Goal: Task Accomplishment & Management: Manage account settings

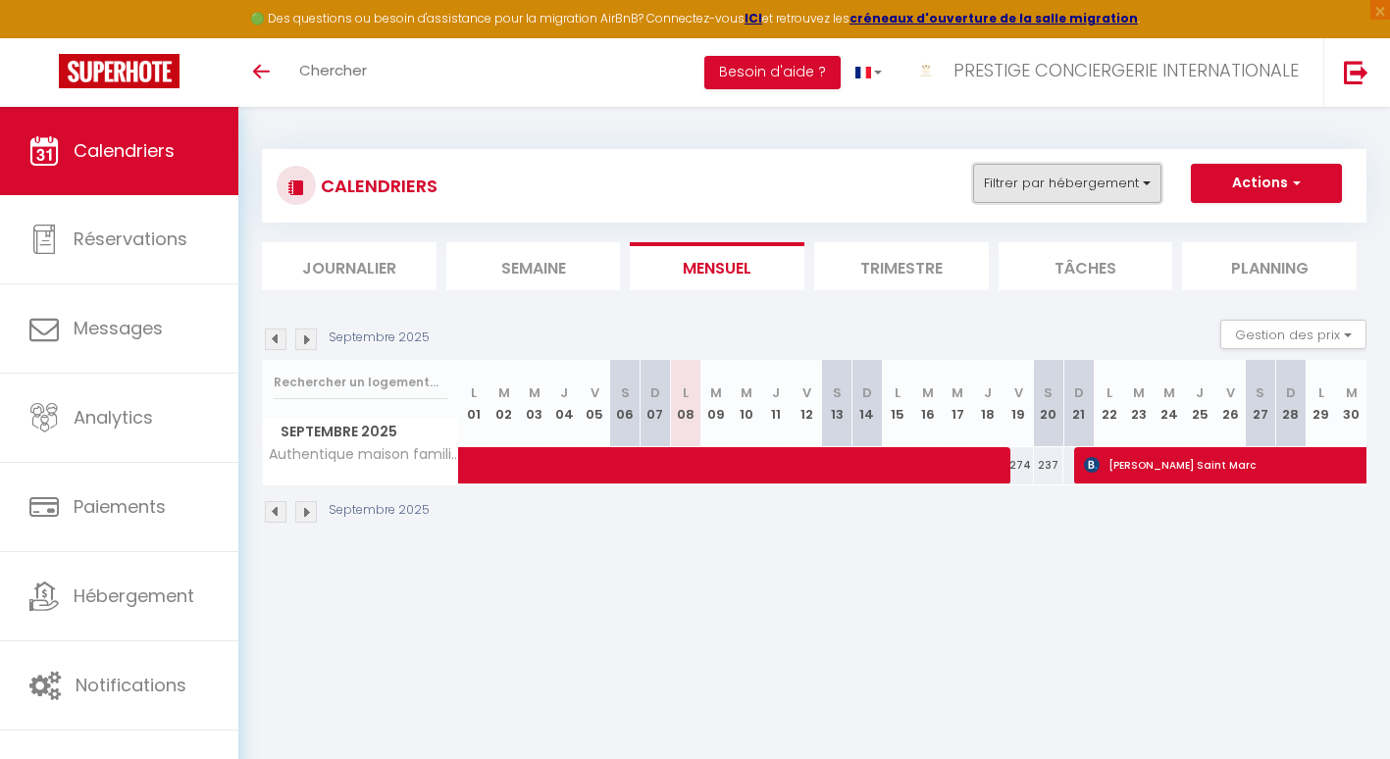
click at [1128, 200] on button "Filtrer par hébergement" at bounding box center [1067, 183] width 188 height 39
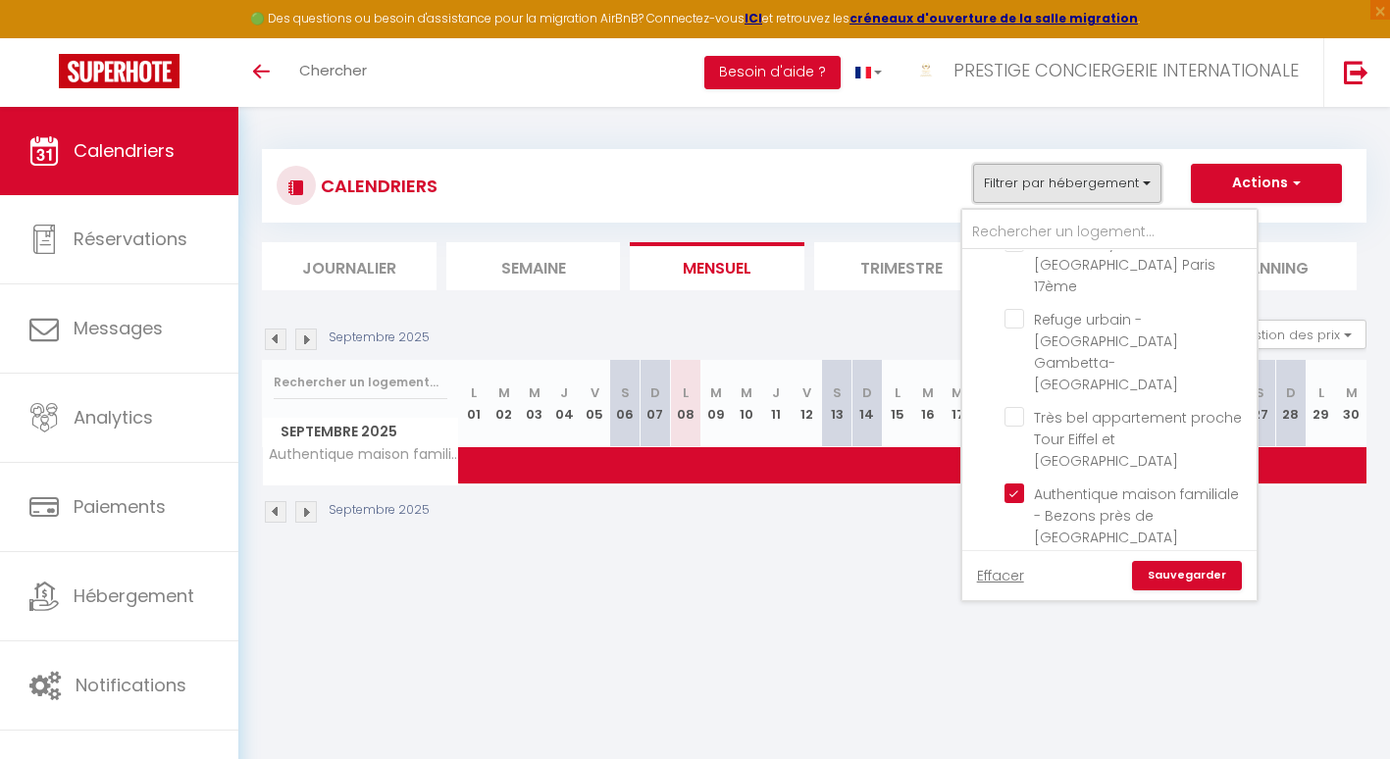
scroll to position [537, 0]
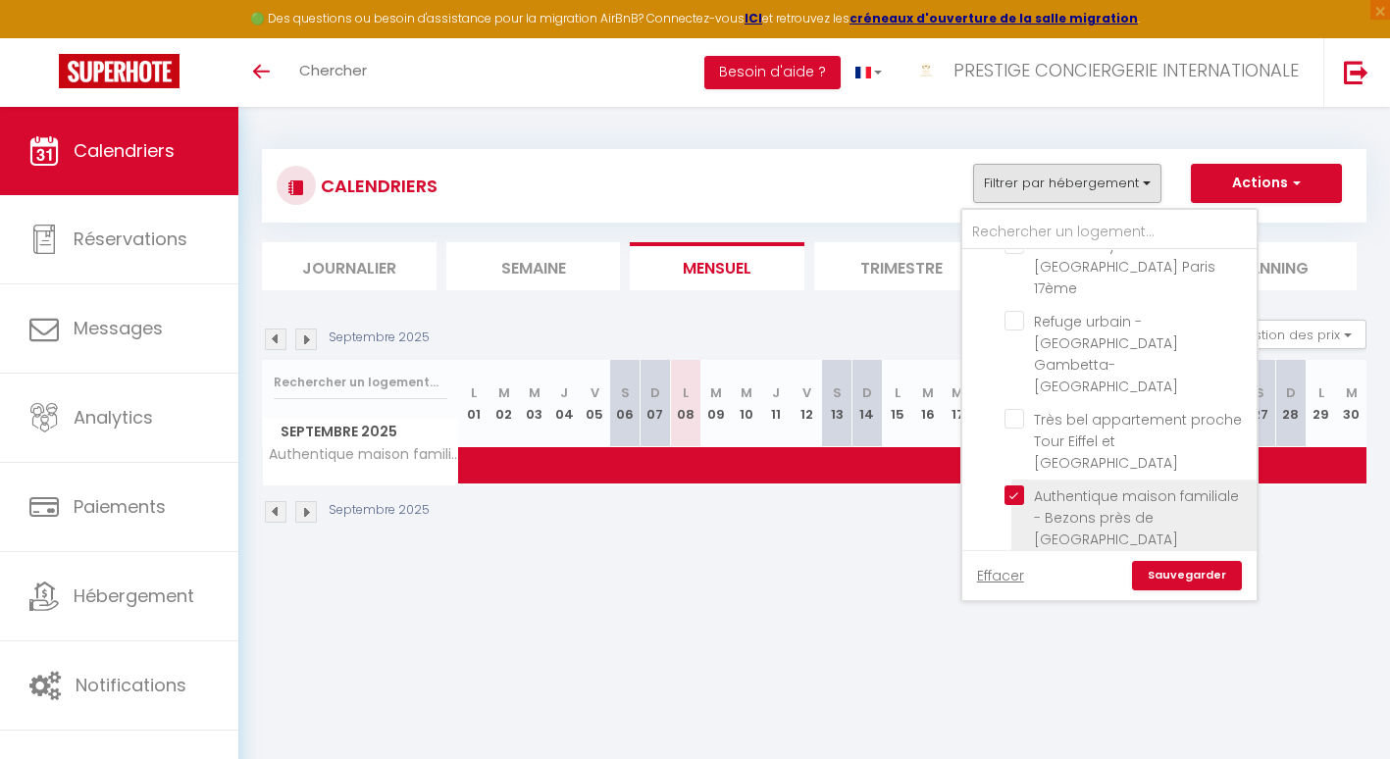
click at [1018, 486] on input "Authentique maison familiale - Bezons près de [GEOGRAPHIC_DATA]" at bounding box center [1127, 496] width 245 height 20
checkbox input "false"
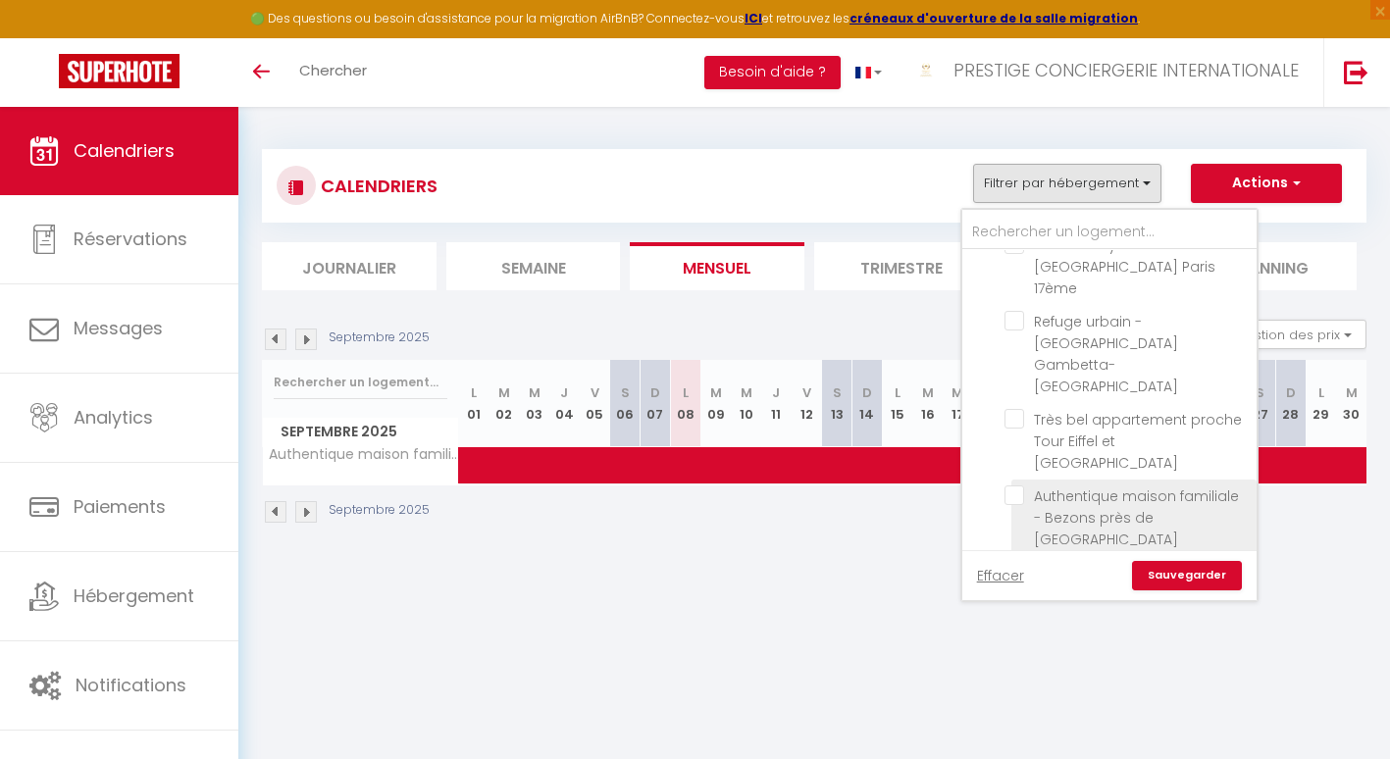
checkbox input "false"
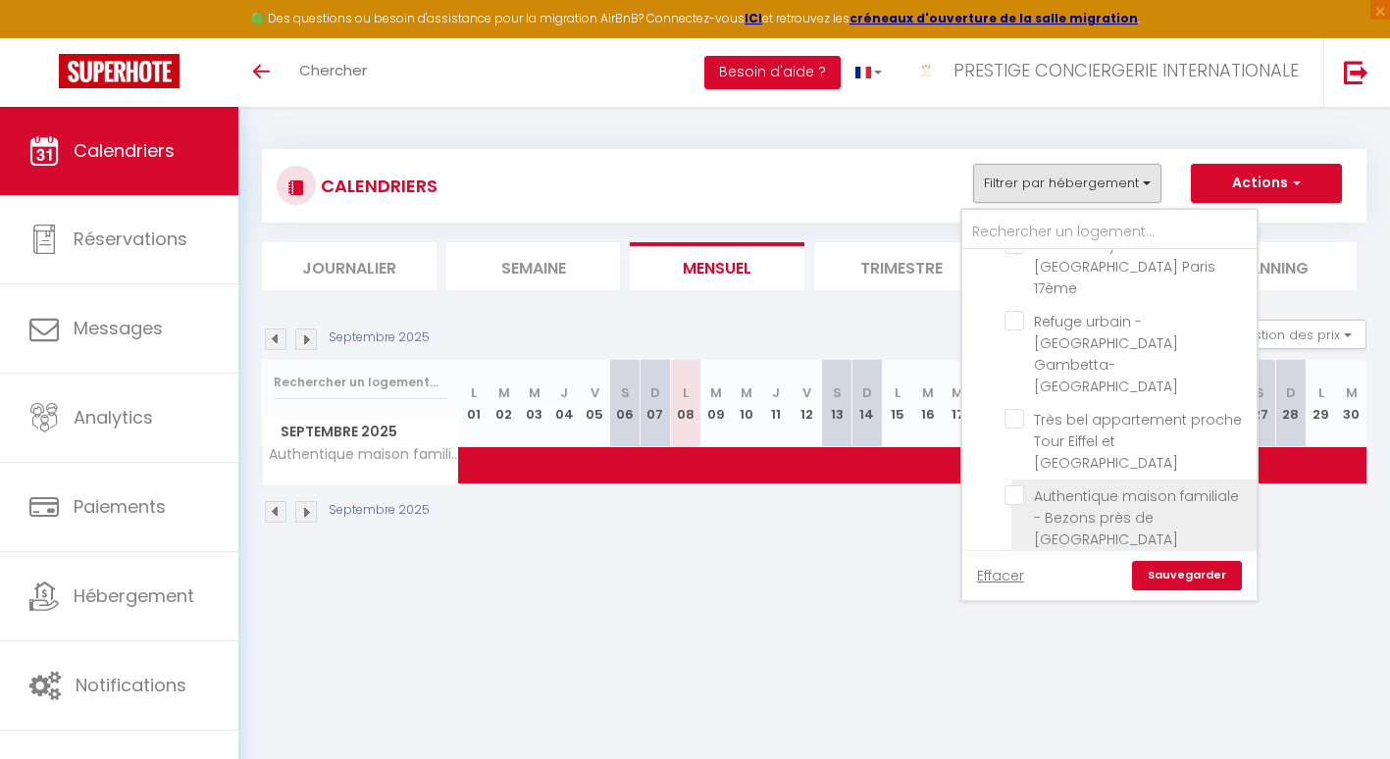
checkbox input "false"
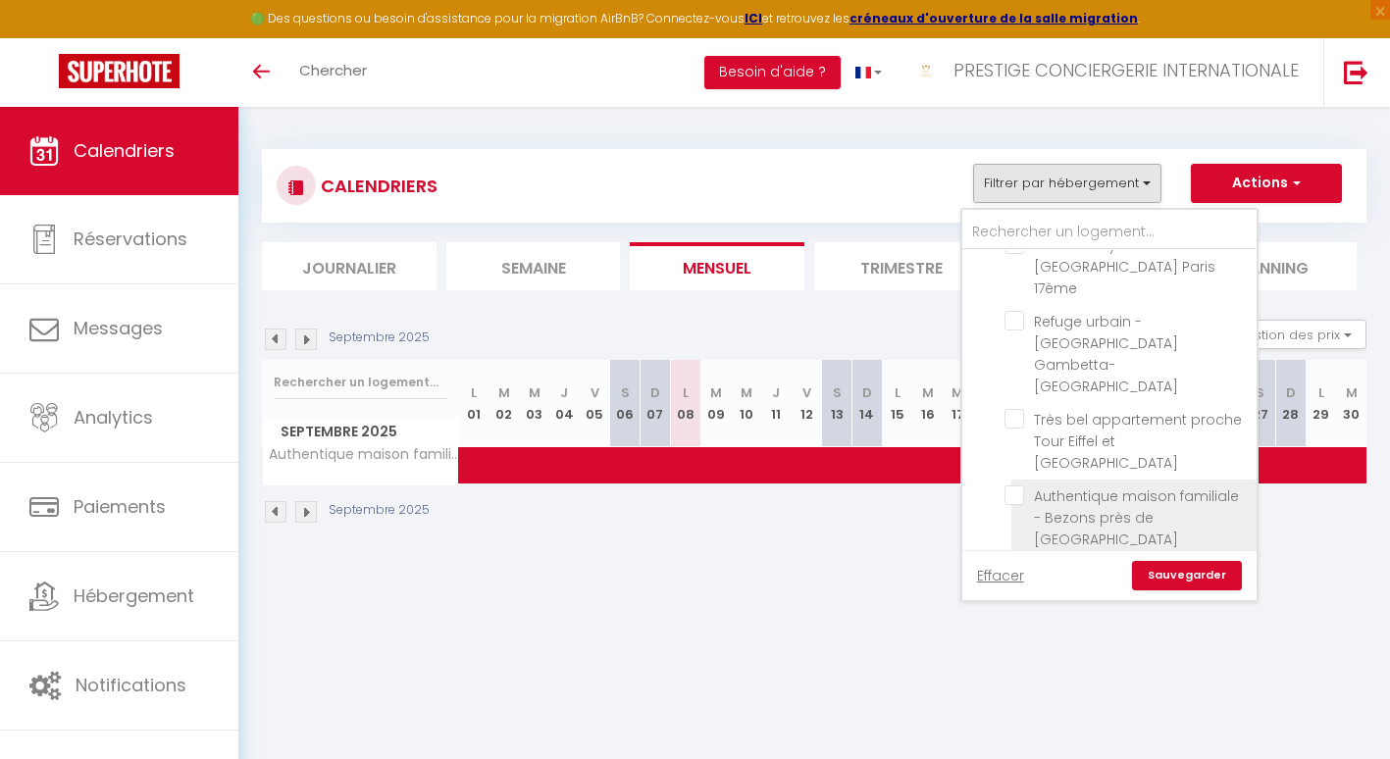
checkbox input "false"
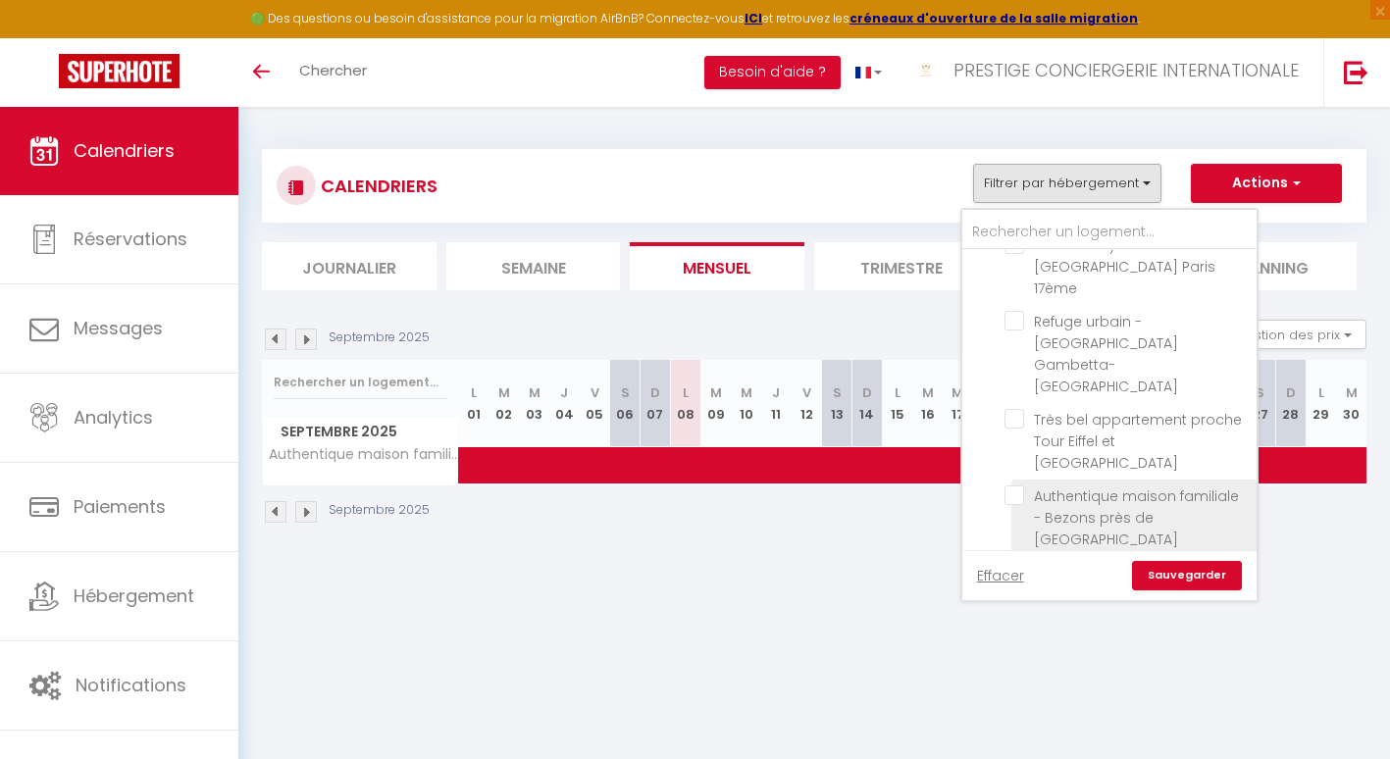
checkbox input "false"
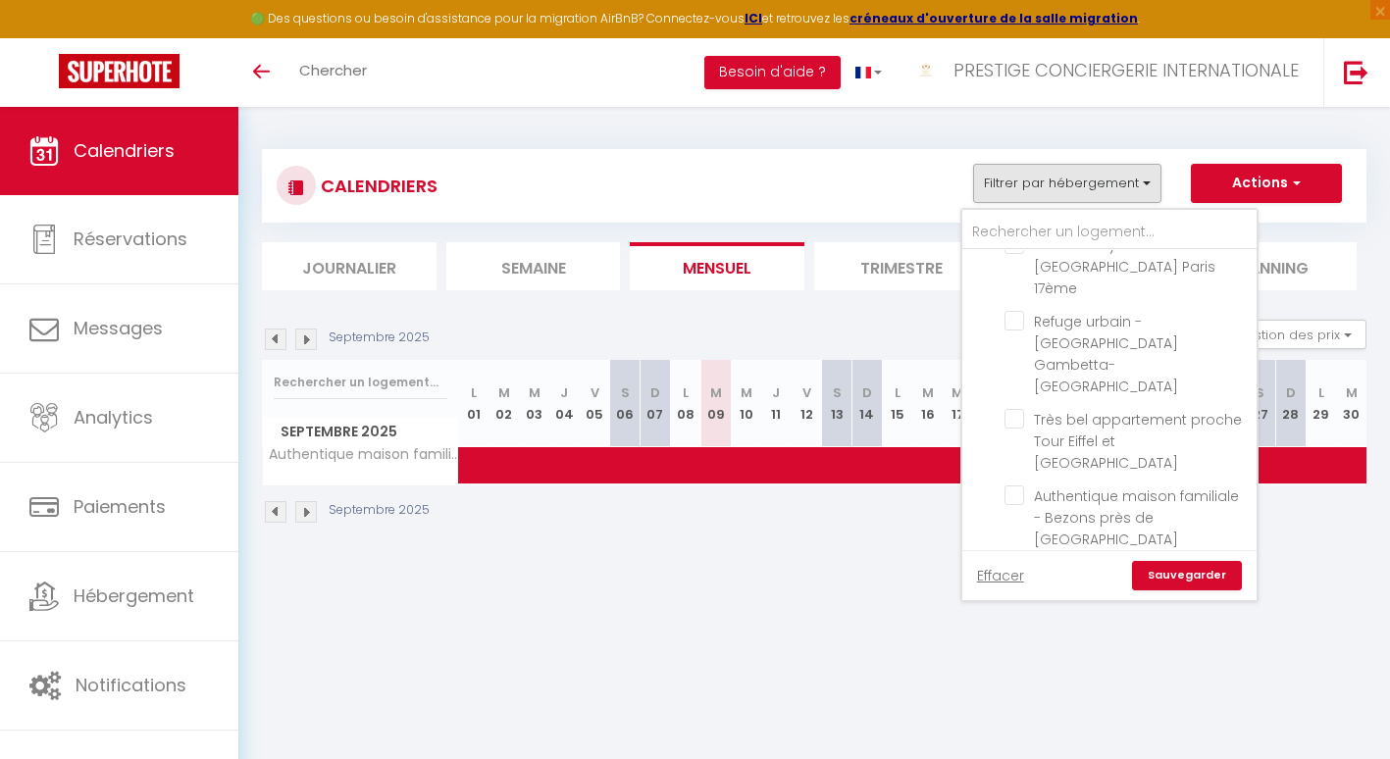
click at [1178, 575] on link "Sauvegarder" at bounding box center [1187, 575] width 110 height 29
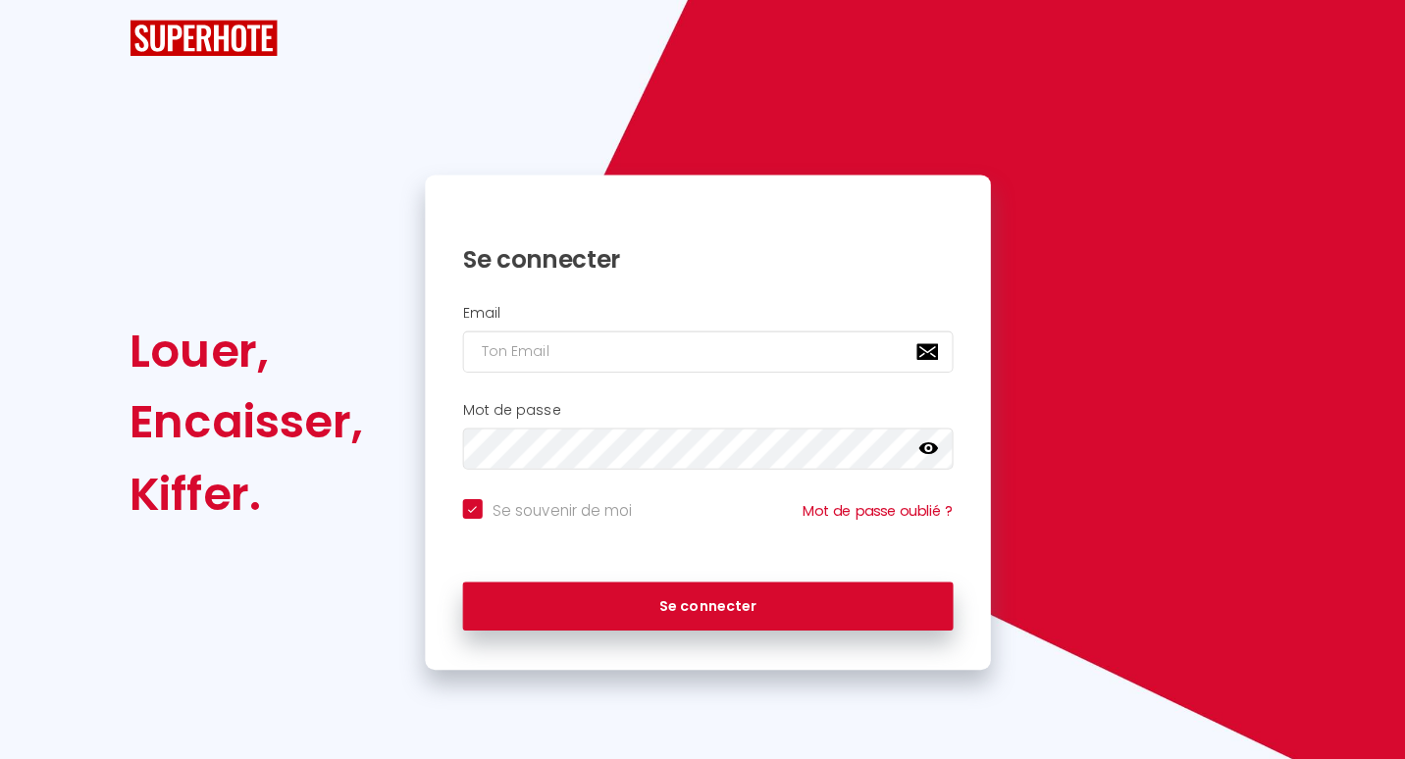
checkbox input "true"
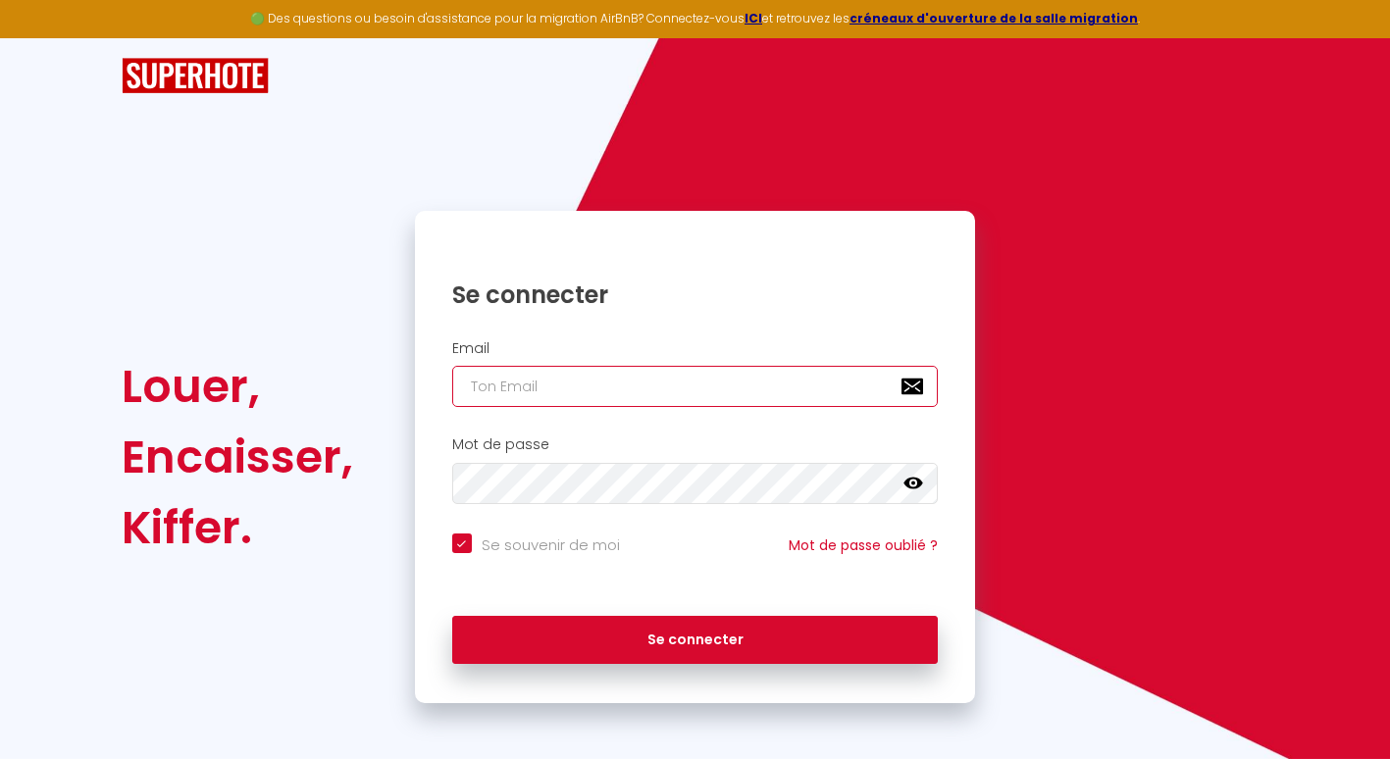
type input "[EMAIL_ADDRESS][DOMAIN_NAME]"
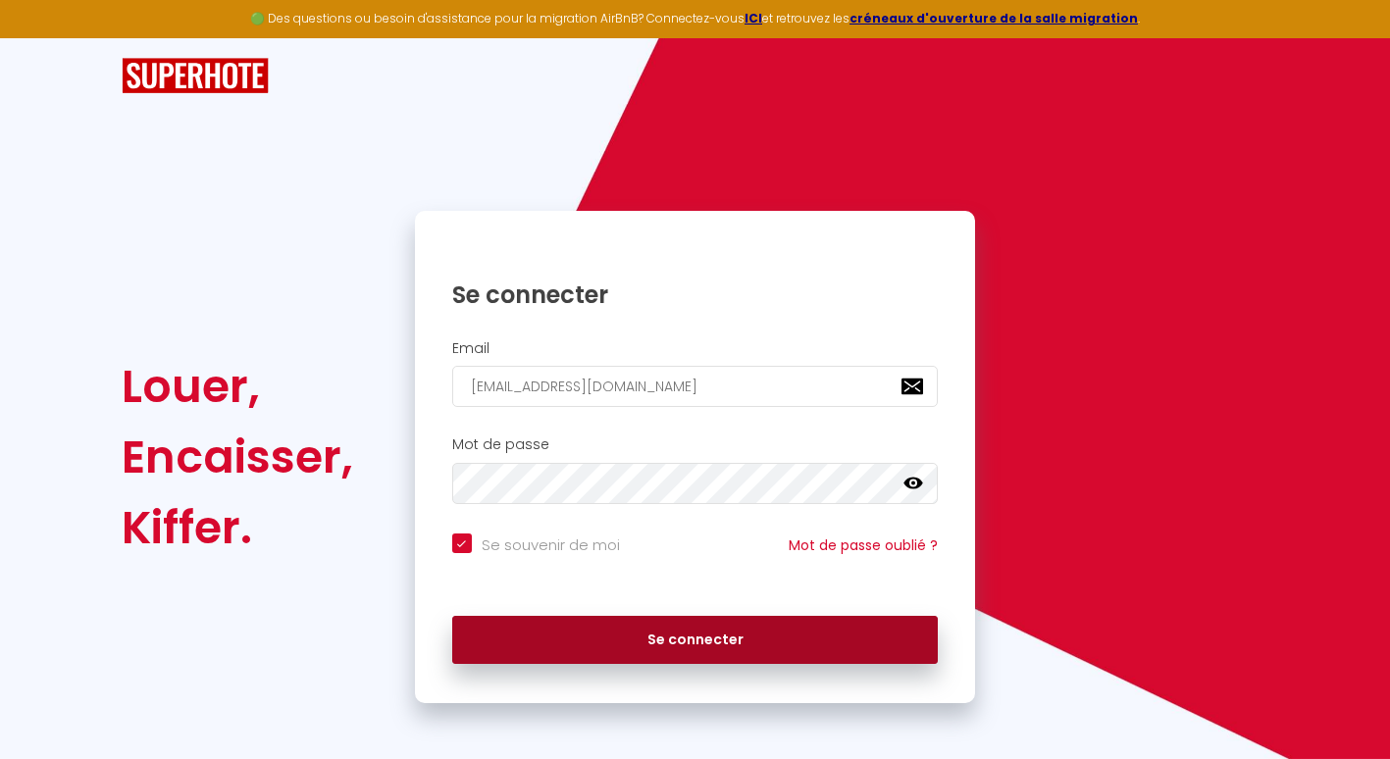
click at [862, 644] on button "Se connecter" at bounding box center [695, 640] width 487 height 49
checkbox input "true"
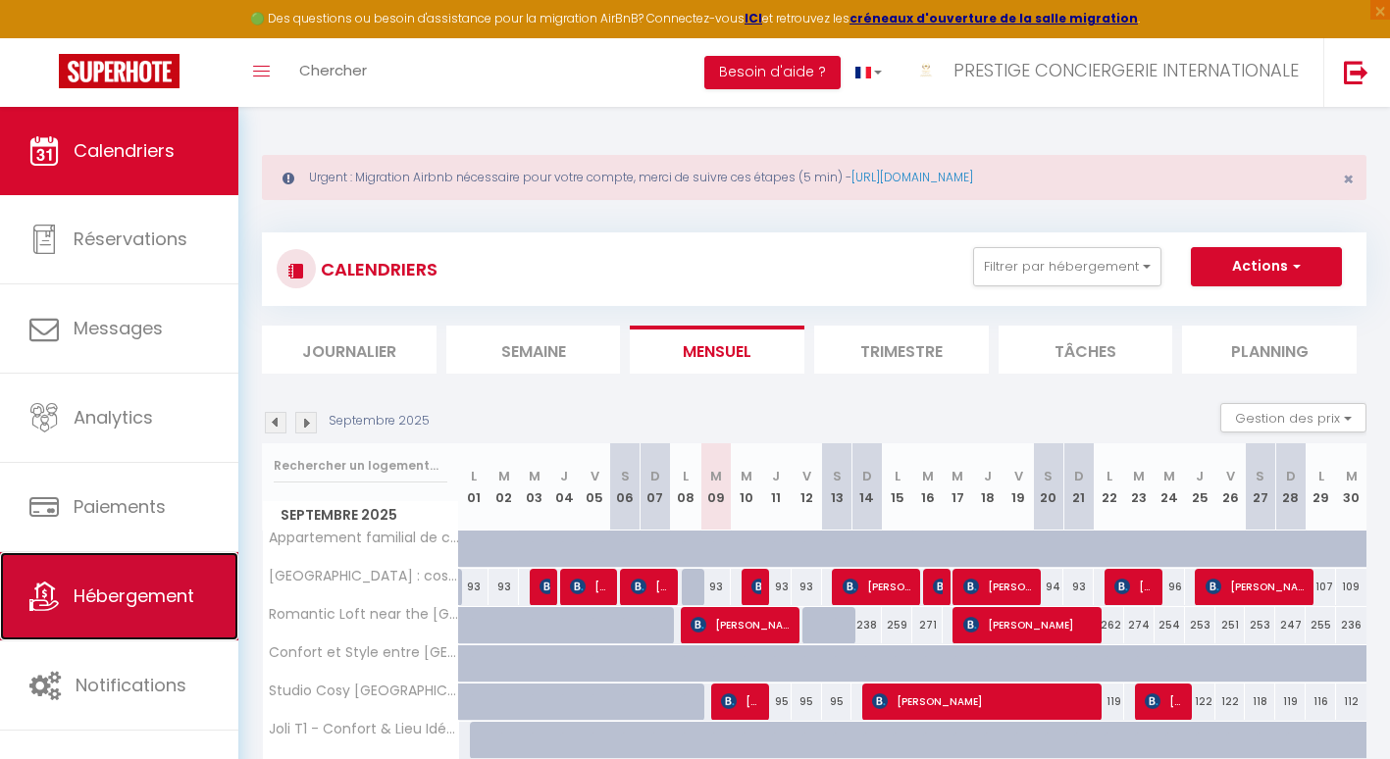
click at [170, 576] on link "Hébergement" at bounding box center [119, 596] width 238 height 88
